Goal: Transaction & Acquisition: Purchase product/service

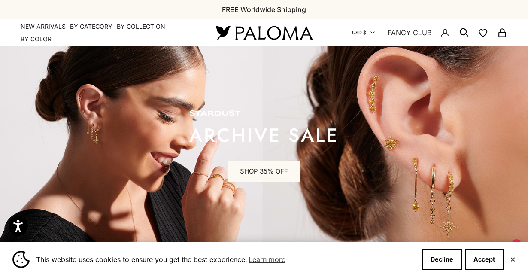
click at [372, 33] on icon "Secondary navigation" at bounding box center [372, 33] width 3 height 2
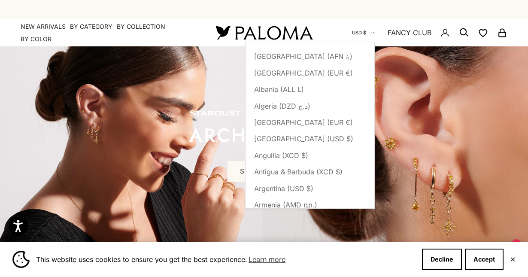
click at [372, 33] on icon "Secondary navigation" at bounding box center [372, 32] width 4 height 4
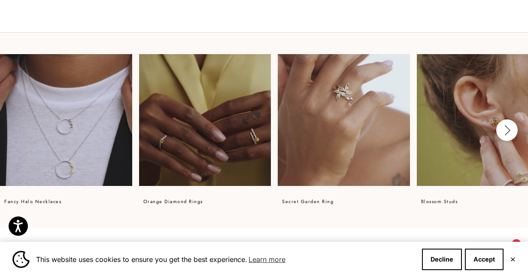
scroll to position [531, 0]
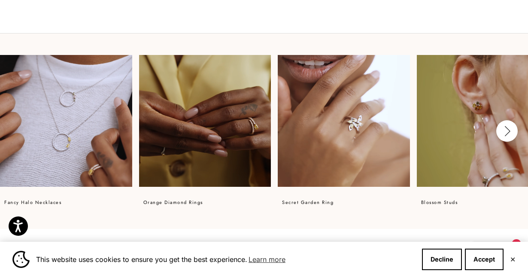
click at [481, 90] on video at bounding box center [482, 121] width 132 height 132
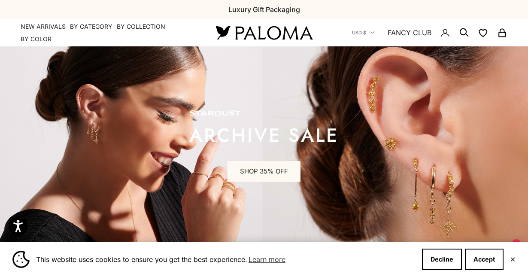
scroll to position [0, 0]
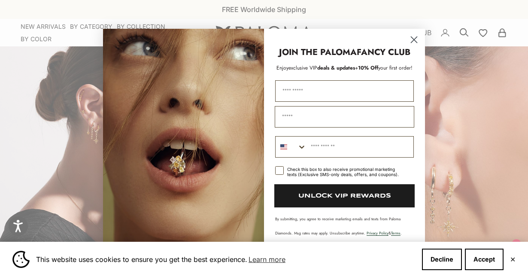
click at [414, 42] on circle "Close dialog" at bounding box center [414, 39] width 14 height 14
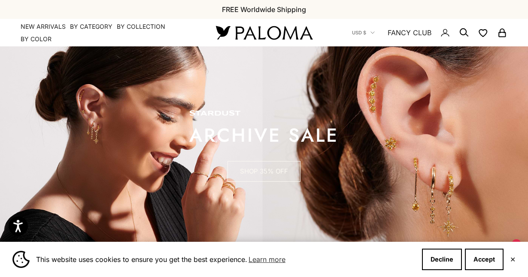
click at [263, 169] on link "SHOP 35% OFF" at bounding box center [263, 171] width 73 height 21
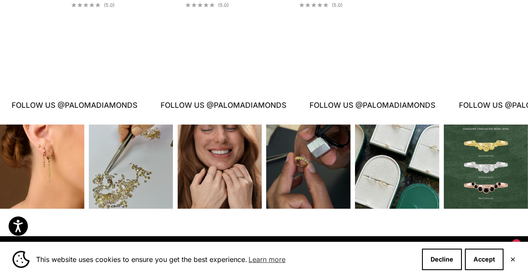
scroll to position [2332, 0]
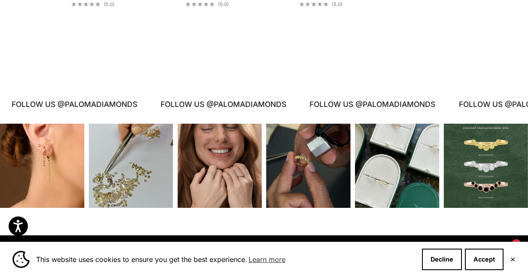
click at [274, 152] on div "Instagram post opens in a popup" at bounding box center [308, 166] width 84 height 84
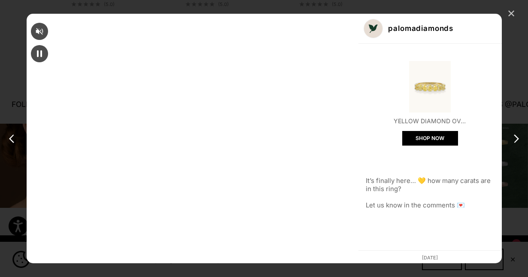
click at [513, 17] on div "✕" at bounding box center [510, 13] width 13 height 13
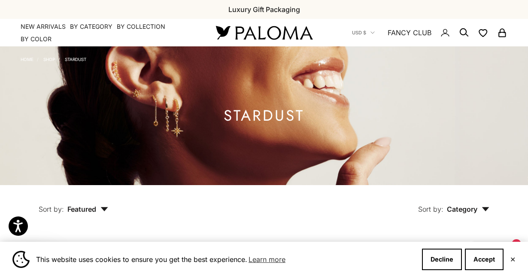
scroll to position [0, 0]
click at [416, 33] on link "FANCY CLUB" at bounding box center [409, 32] width 44 height 11
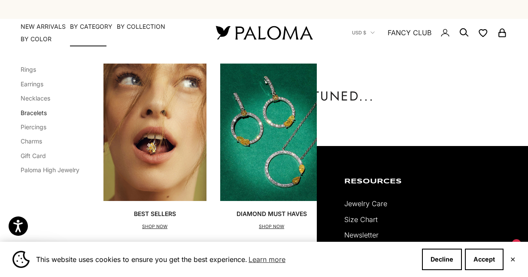
click at [39, 112] on link "Bracelets" at bounding box center [34, 112] width 26 height 7
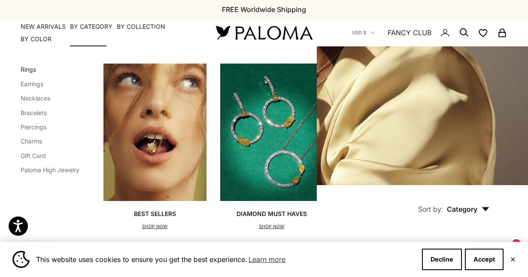
click at [27, 70] on link "Rings" at bounding box center [28, 69] width 15 height 7
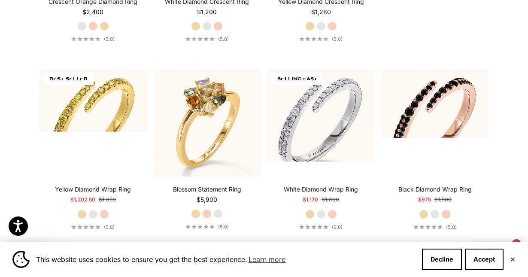
scroll to position [1127, 0]
